Goal: Task Accomplishment & Management: Manage account settings

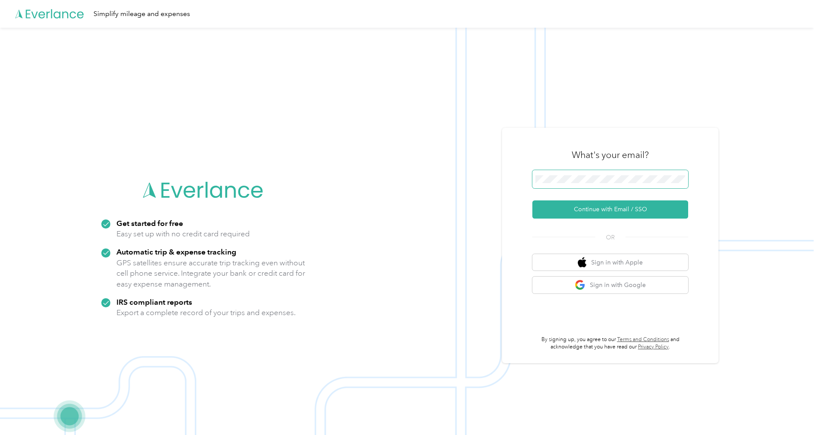
click at [570, 183] on span at bounding box center [611, 179] width 156 height 18
click at [579, 211] on button "Continue with Email / SSO" at bounding box center [611, 209] width 156 height 18
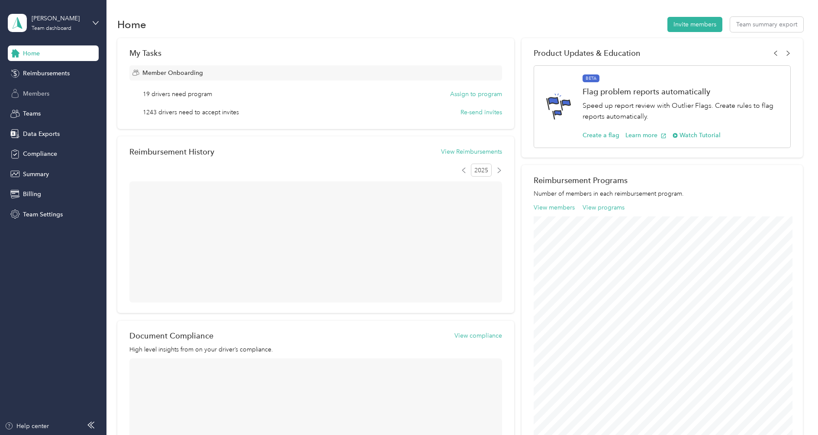
click at [45, 92] on span "Members" at bounding box center [36, 93] width 26 height 9
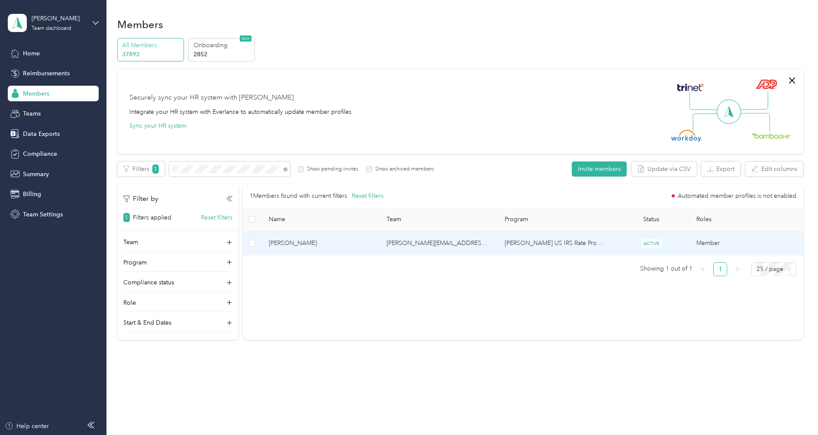
click at [356, 246] on span "[PERSON_NAME]" at bounding box center [321, 244] width 104 height 10
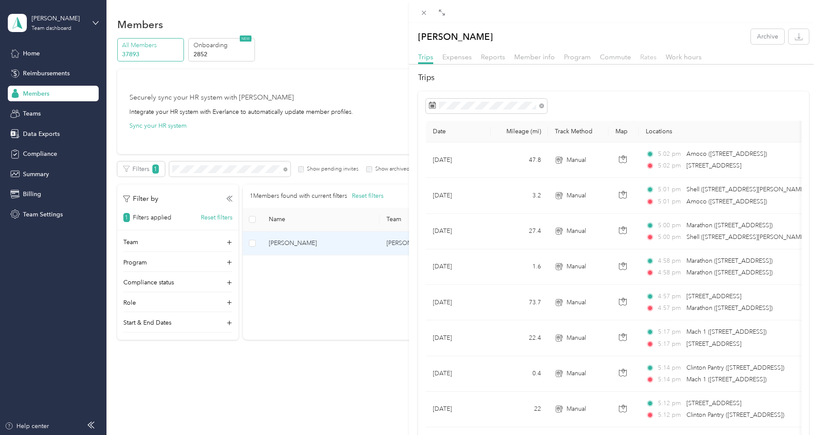
click at [643, 56] on span "Rates" at bounding box center [648, 57] width 16 height 8
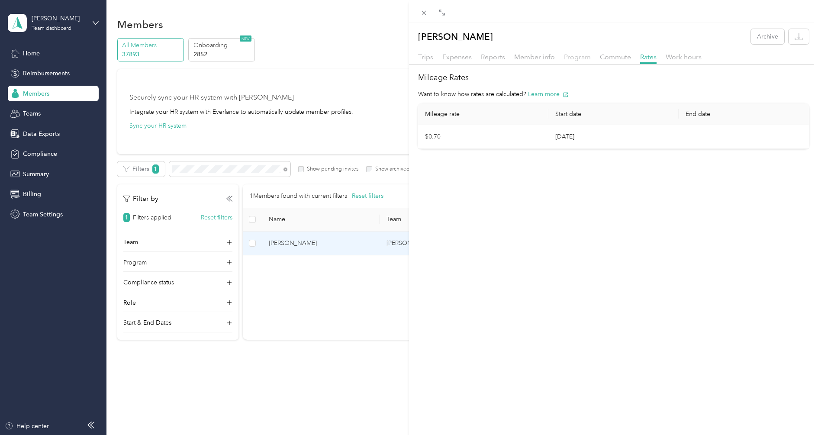
click at [579, 53] on span "Program" at bounding box center [577, 57] width 27 height 8
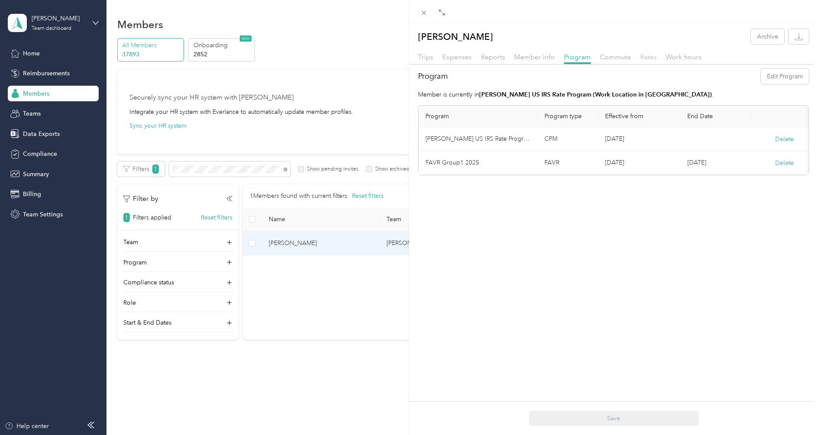
click at [640, 56] on span "Rates" at bounding box center [648, 57] width 16 height 8
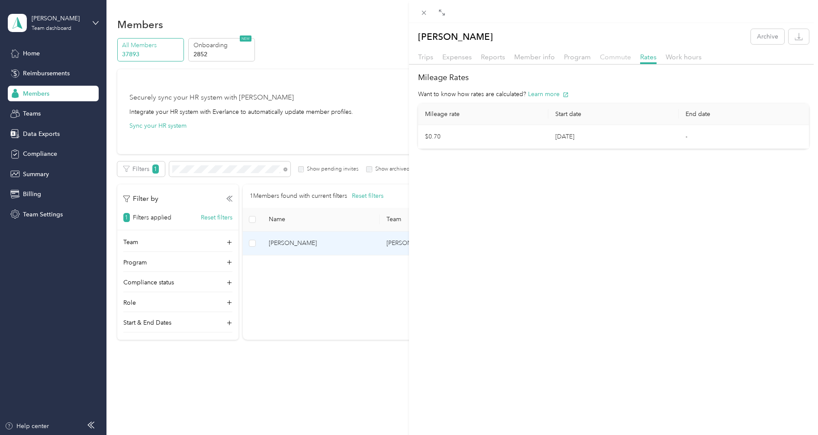
click at [606, 55] on span "Commute" at bounding box center [615, 57] width 31 height 8
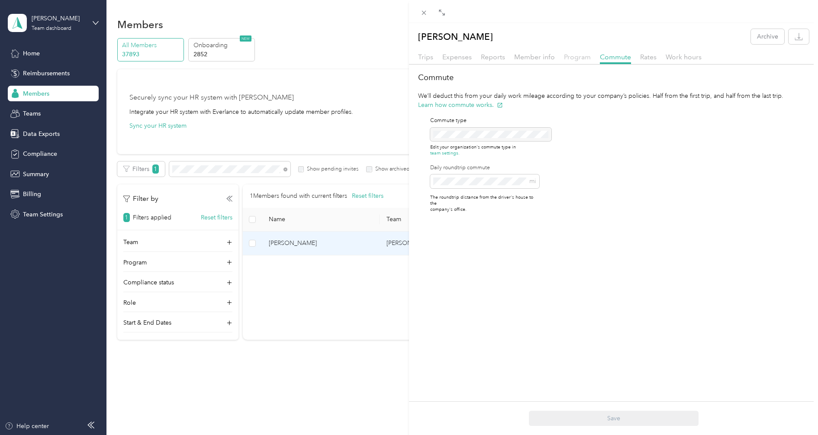
click at [581, 59] on span "Program" at bounding box center [577, 57] width 27 height 8
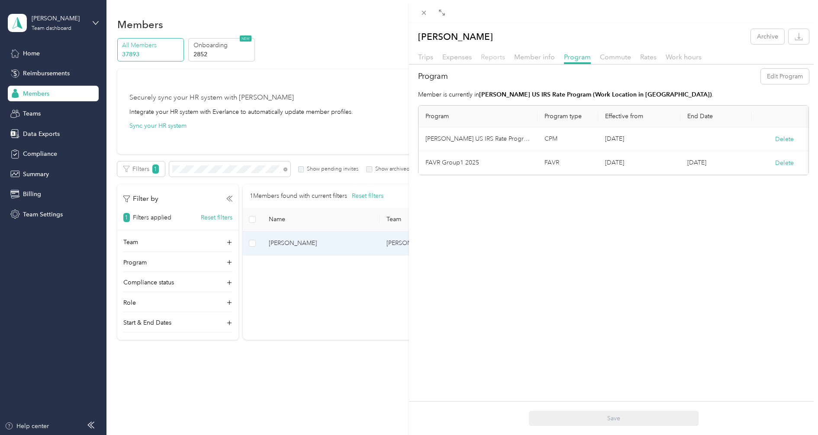
click at [492, 55] on span "Reports" at bounding box center [493, 57] width 24 height 8
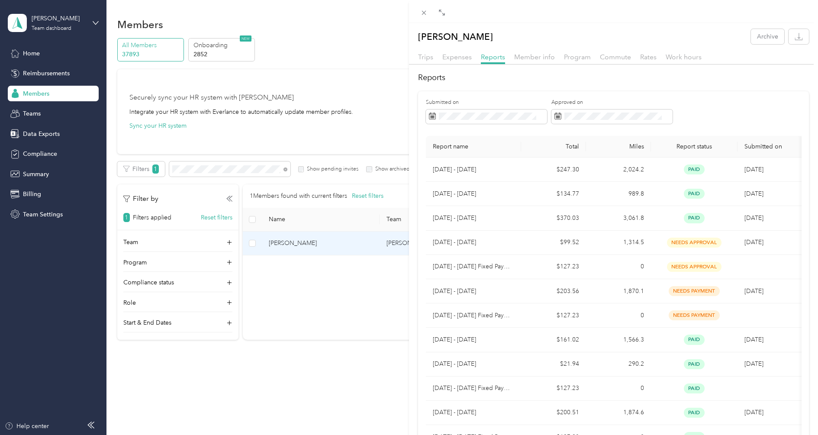
click at [434, 56] on div "Trips Expenses Reports Member info Program Commute Rates Work hours" at bounding box center [613, 58] width 409 height 13
click at [431, 56] on span "Trips" at bounding box center [425, 57] width 15 height 8
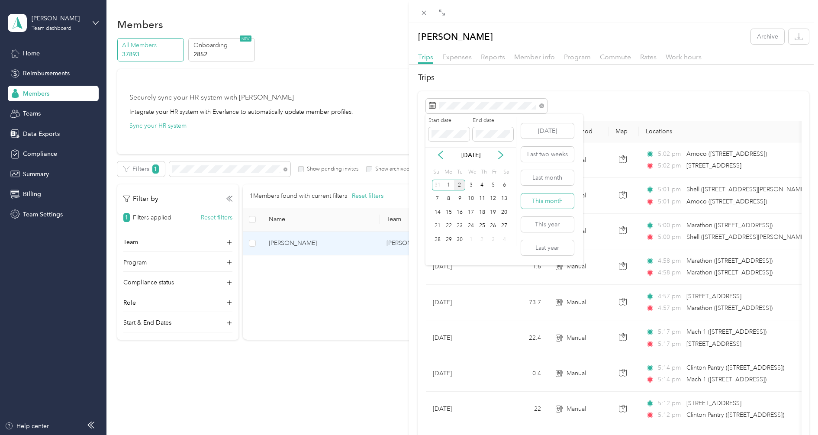
click at [550, 200] on button "This month" at bounding box center [547, 201] width 53 height 15
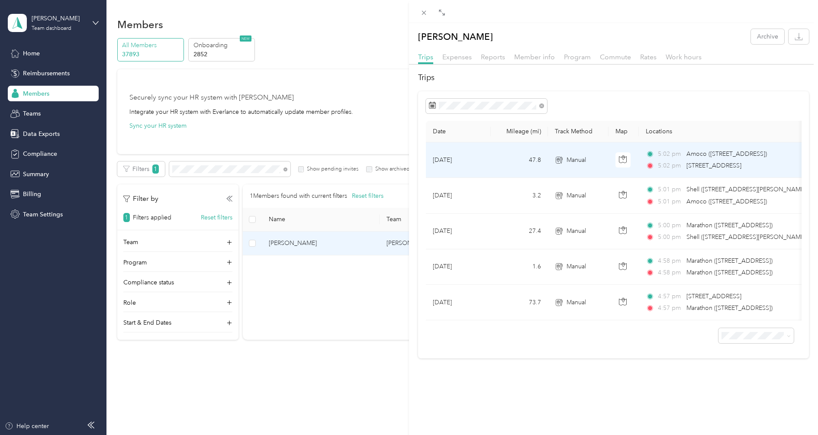
click at [499, 155] on td "47.8" at bounding box center [519, 160] width 57 height 36
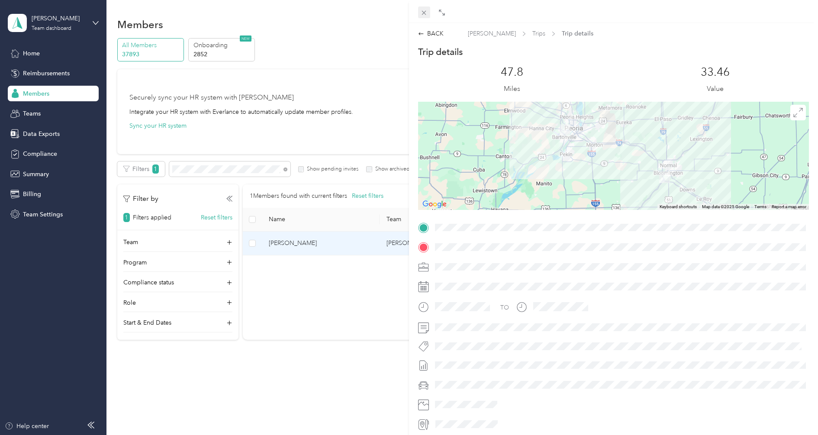
click at [426, 8] on span at bounding box center [424, 12] width 12 height 12
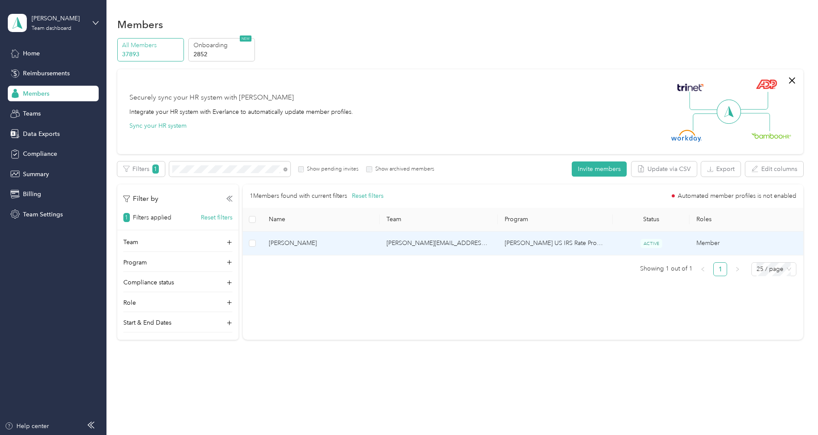
click at [330, 248] on td "[PERSON_NAME]" at bounding box center [321, 244] width 118 height 24
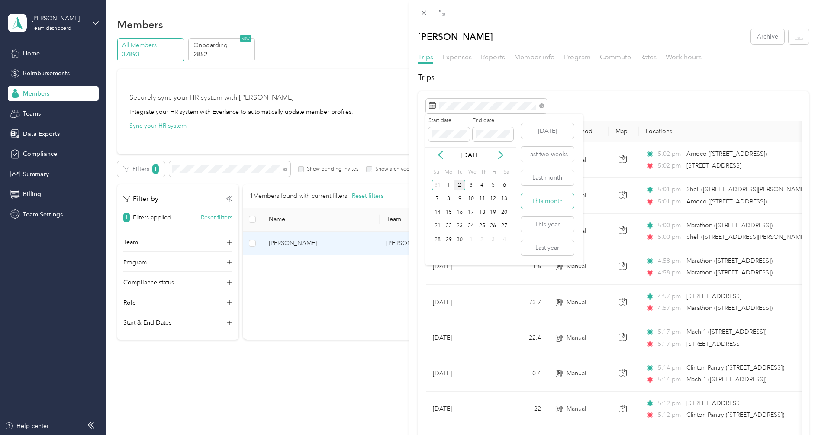
click at [550, 201] on button "This month" at bounding box center [547, 201] width 53 height 15
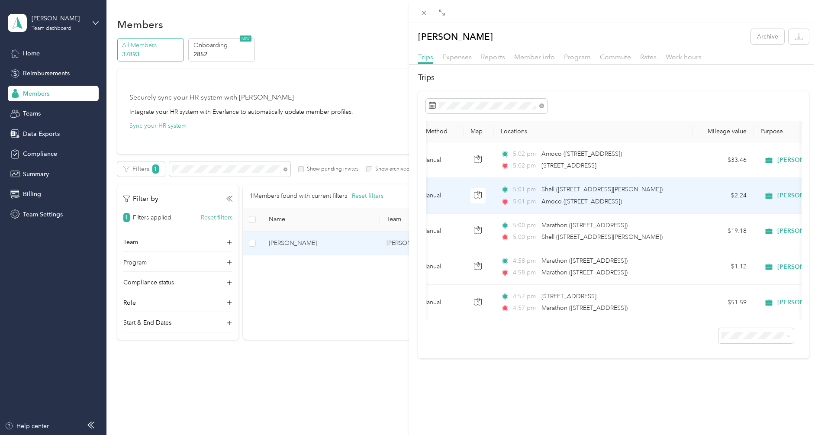
scroll to position [0, 218]
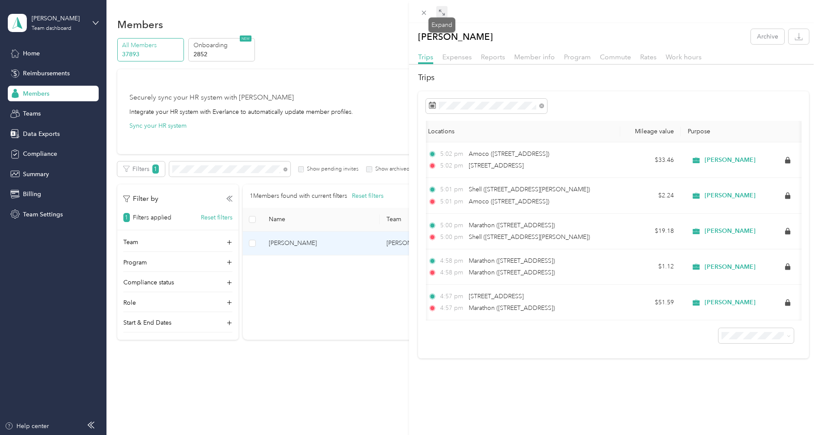
click at [445, 13] on icon at bounding box center [442, 12] width 7 height 7
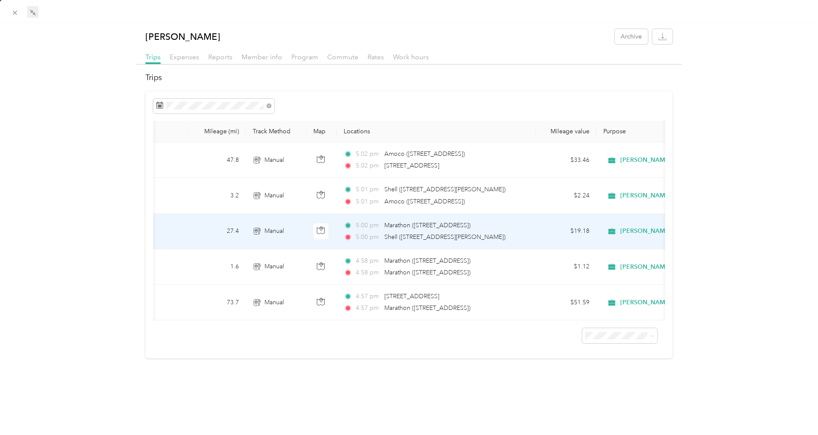
scroll to position [0, 26]
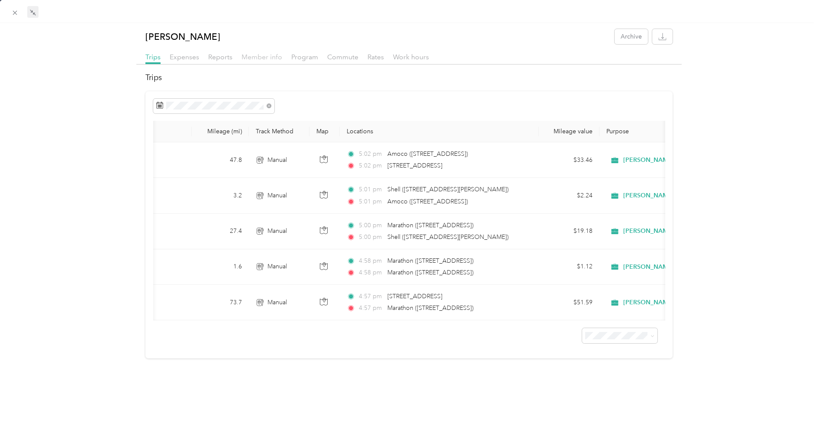
click at [259, 56] on span "Member info" at bounding box center [262, 57] width 41 height 8
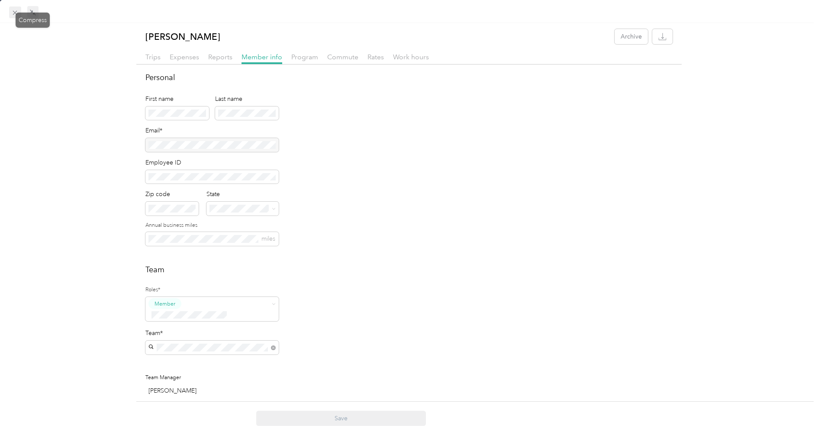
click at [20, 435] on div "Drag to resize Click to close [PERSON_NAME] Archive Trips Expenses Reports Memb…" at bounding box center [407, 435] width 814 height 0
click at [18, 435] on div "Drag to resize Click to close [PERSON_NAME] Archive Trips Expenses Reports Memb…" at bounding box center [407, 435] width 814 height 0
click at [13, 13] on icon at bounding box center [14, 12] width 7 height 7
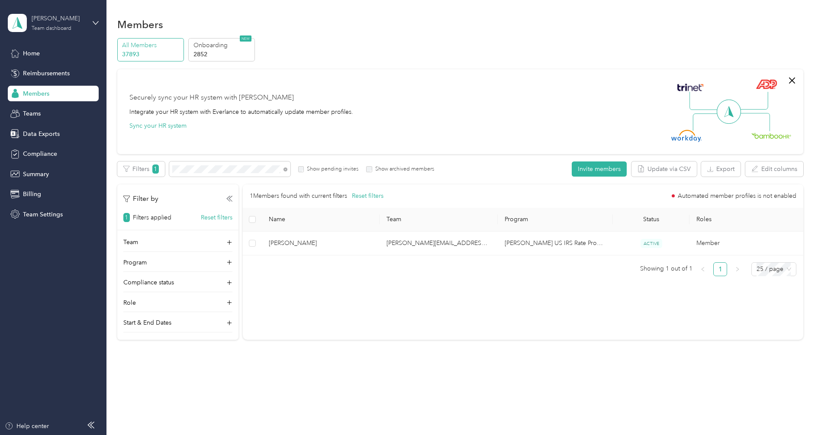
click at [45, 24] on div "[PERSON_NAME] Team dashboard" at bounding box center [59, 22] width 54 height 17
click at [36, 106] on div "Log out" at bounding box center [32, 110] width 33 height 9
